Goal: Communication & Community: Answer question/provide support

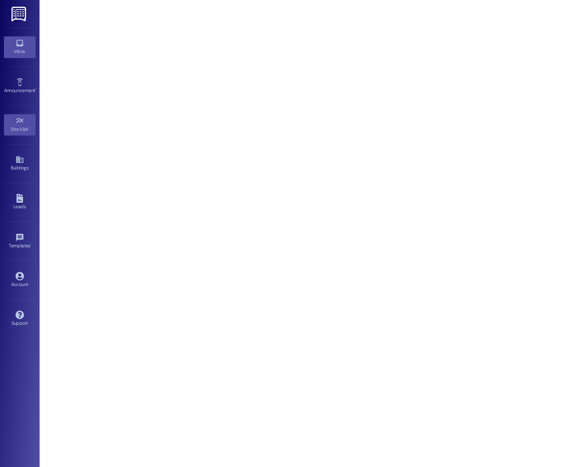
click at [13, 47] on div "Inbox" at bounding box center [20, 51] width 40 height 8
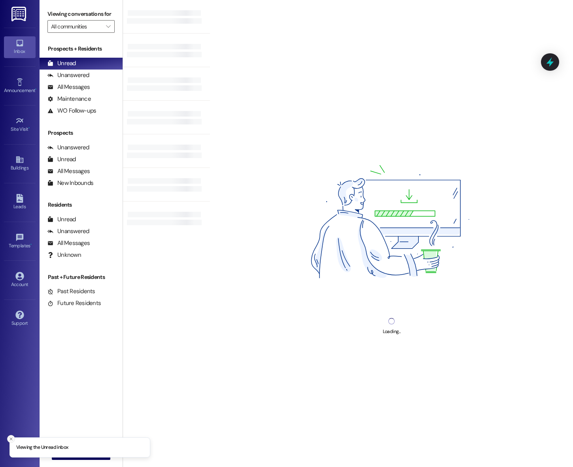
click at [9, 438] on icon "Close toast" at bounding box center [11, 439] width 5 height 5
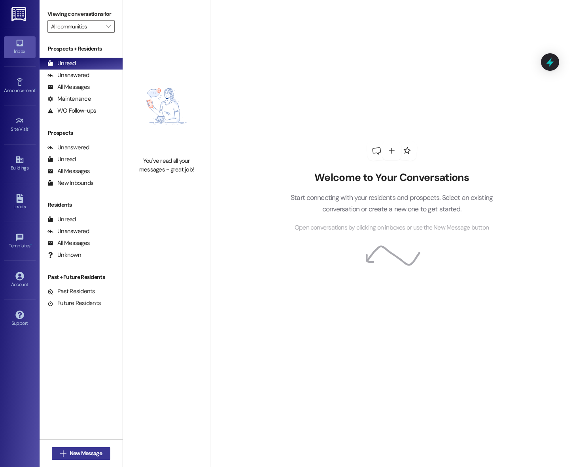
click at [68, 450] on span "New Message" at bounding box center [86, 454] width 36 height 8
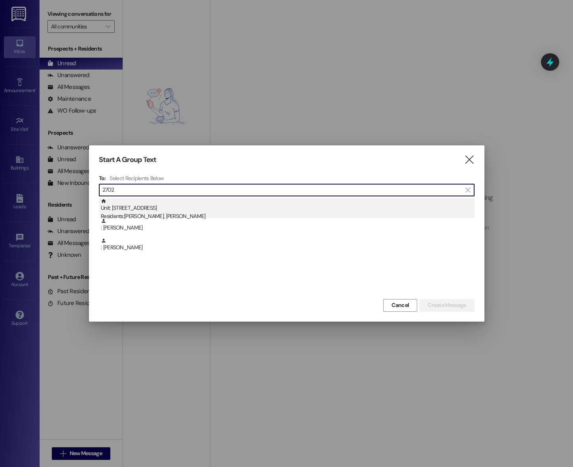
type input "2702"
click at [204, 210] on div "Unit: [STREET_ADDRESS] Residents: [PERSON_NAME], [PERSON_NAME]" at bounding box center [288, 209] width 374 height 23
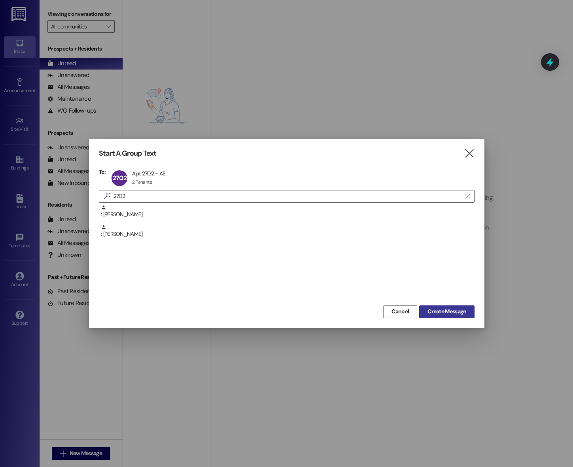
click at [444, 314] on span "Create Message" at bounding box center [446, 312] width 38 height 8
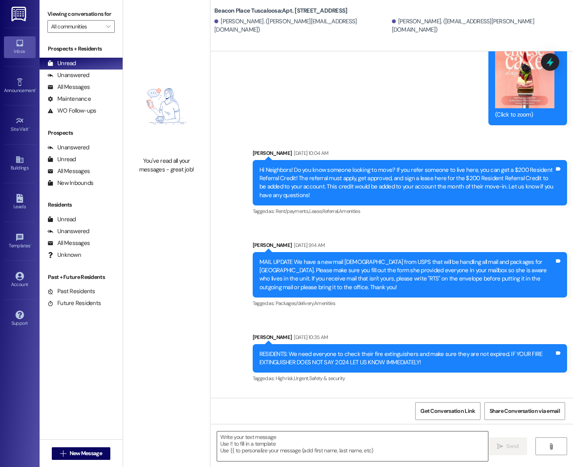
scroll to position [4519, 0]
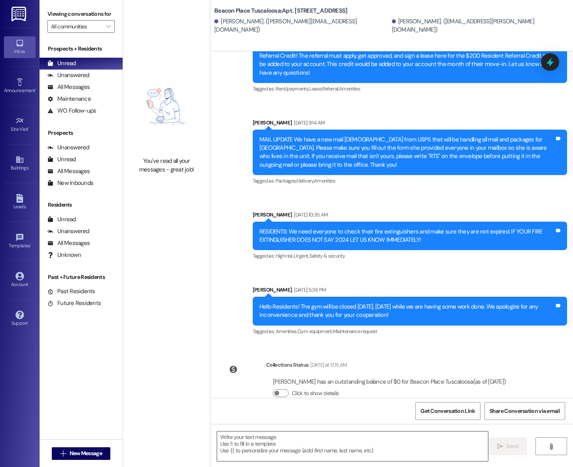
click at [277, 438] on textarea at bounding box center [352, 447] width 271 height 30
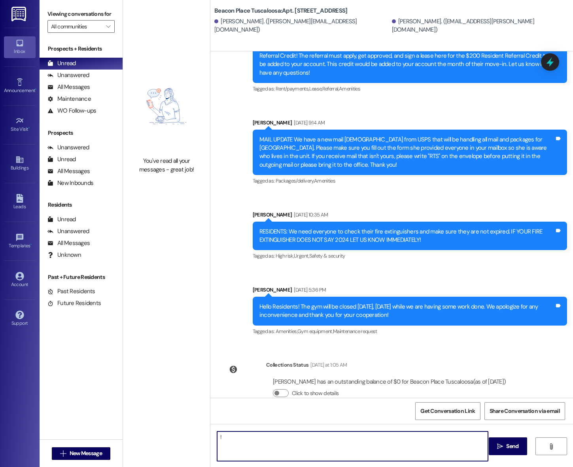
type textarea "!!"
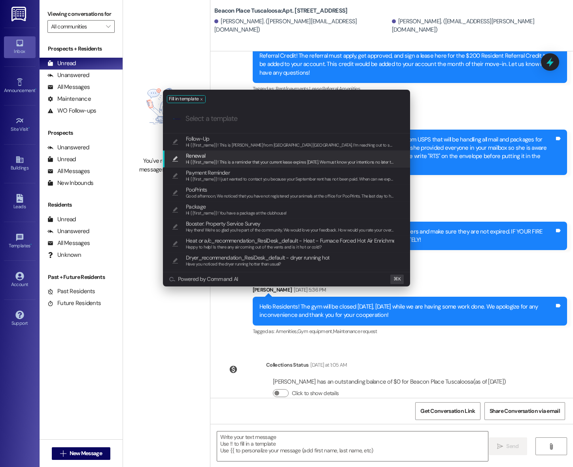
click at [243, 156] on span "Renewal" at bounding box center [290, 155] width 208 height 9
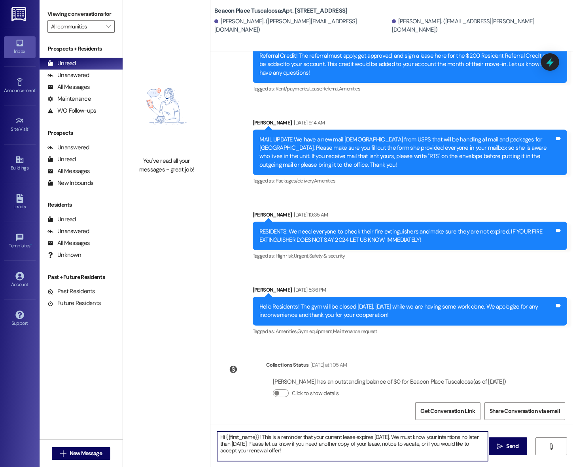
drag, startPoint x: 254, startPoint y: 437, endPoint x: 219, endPoint y: 438, distance: 35.6
click at [218, 438] on textarea "Hi {{first_name}}! This is a reminder that your current lease expires [DATE]. W…" at bounding box center [352, 447] width 271 height 30
click at [348, 436] on textarea "Hello! This is a reminder that your current lease expires [DATE]. We must know …" at bounding box center [352, 447] width 271 height 30
click at [234, 444] on textarea "Hello! This is a reminder that your current lease expires [DATE]. We must know …" at bounding box center [352, 447] width 271 height 30
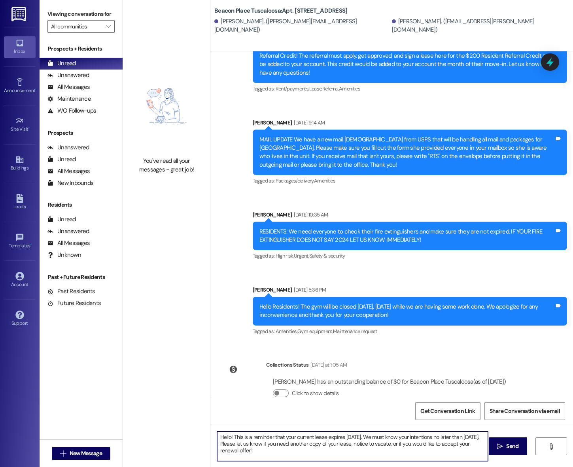
click at [234, 444] on textarea "Hello! This is a reminder that your current lease expires [DATE]. We must know …" at bounding box center [352, 447] width 271 height 30
click at [317, 451] on textarea "Hello! This is a reminder that your current lease expires [DATE]. We must know …" at bounding box center [352, 447] width 271 height 30
drag, startPoint x: 401, startPoint y: 445, endPoint x: 378, endPoint y: 444, distance: 23.0
click at [378, 444] on textarea "Hello! This is a reminder that your current lease expires [DATE]. We must know …" at bounding box center [352, 447] width 271 height 30
click at [420, 444] on textarea "Hello! This is a reminder that your current lease expires [DATE]. We must know …" at bounding box center [352, 447] width 271 height 30
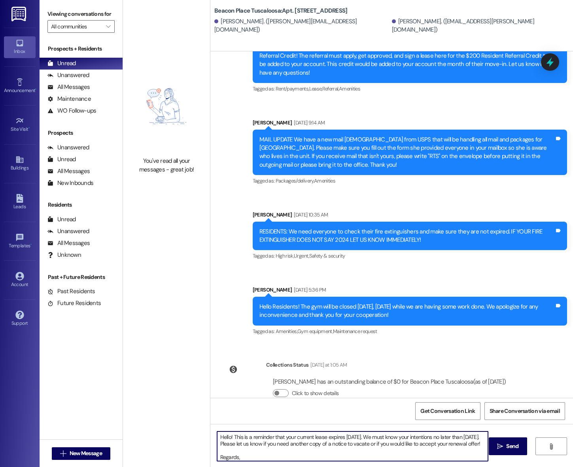
click at [338, 452] on textarea "Hello! This is a reminder that your current lease expires [DATE]. We must know …" at bounding box center [352, 447] width 271 height 30
type textarea "Hello! This is a reminder that your current lease expires [DATE]. We must know …"
click at [516, 448] on span "Send" at bounding box center [512, 446] width 12 height 8
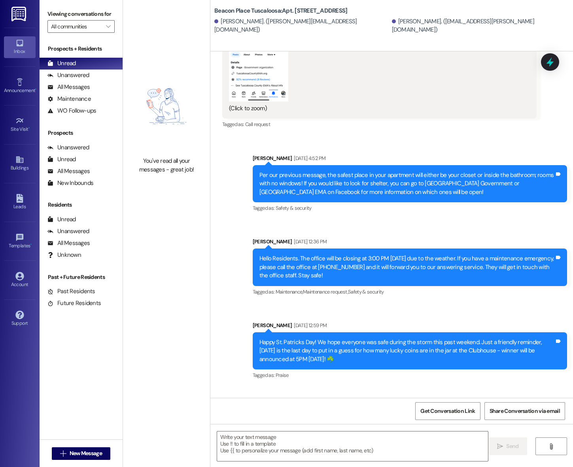
scroll to position [2145, 0]
